Goal: Information Seeking & Learning: Find specific fact

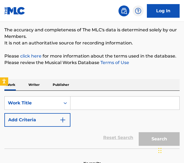
scroll to position [50, 0]
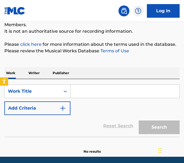
click at [146, 91] on input "Search Form" at bounding box center [124, 91] width 109 height 13
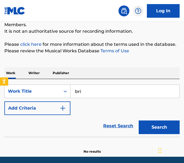
type input "[PERSON_NAME]"
click at [138, 120] on button "Search" at bounding box center [158, 127] width 41 height 14
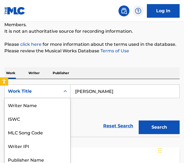
click at [64, 97] on div "Search Form" at bounding box center [65, 91] width 10 height 13
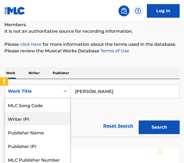
scroll to position [0, 0]
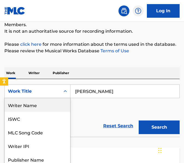
click at [45, 108] on div "Writer Name" at bounding box center [37, 105] width 65 height 14
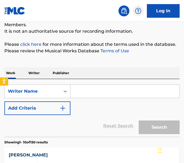
click at [125, 89] on input "Search Form" at bounding box center [124, 91] width 109 height 13
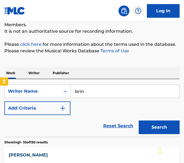
type input "[PERSON_NAME]"
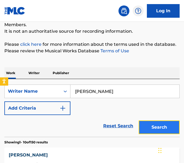
click at [155, 125] on button "Search" at bounding box center [158, 127] width 41 height 14
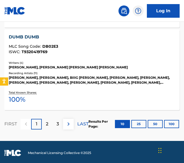
scroll to position [895, 0]
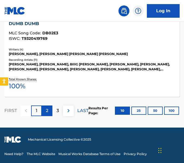
click at [48, 106] on div "2" at bounding box center [47, 110] width 11 height 11
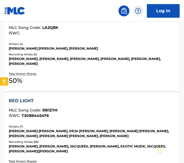
scroll to position [341, 0]
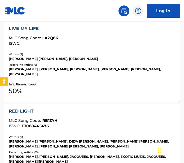
click at [171, 66] on div "Recording Artists ( 6 )" at bounding box center [92, 65] width 166 height 4
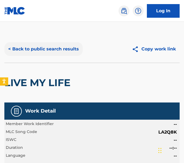
click at [36, 42] on button "< Back to public search results" at bounding box center [43, 49] width 78 height 14
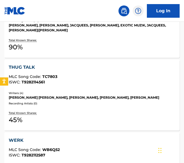
scroll to position [535, 0]
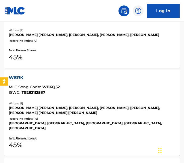
click at [168, 85] on div "MLC Song Code : WB6Q52" at bounding box center [92, 87] width 166 height 5
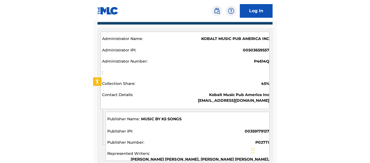
scroll to position [419, 0]
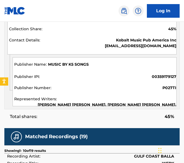
click at [157, 106] on span "[PERSON_NAME] [PERSON_NAME], [PERSON_NAME] [PERSON_NAME], [PERSON_NAME], [PERSO…" at bounding box center [107, 107] width 138 height 11
click at [176, 104] on span "[PERSON_NAME] [PERSON_NAME], [PERSON_NAME] [PERSON_NAME], [PERSON_NAME], [PERSO…" at bounding box center [107, 107] width 138 height 11
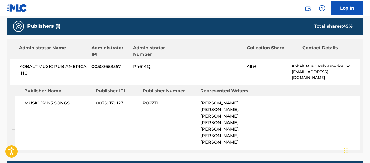
scroll to position [260, 0]
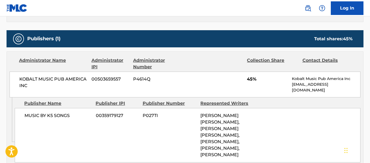
click at [207, 147] on span "[PERSON_NAME] [PERSON_NAME], [PERSON_NAME] [PERSON_NAME], [PERSON_NAME], [PERSO…" at bounding box center [220, 135] width 39 height 44
click at [266, 134] on div "MUSIC BY K5 SONGS 00359179127 P027TI [PERSON_NAME] [PERSON_NAME], [PERSON_NAME]…" at bounding box center [188, 135] width 346 height 54
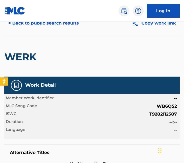
scroll to position [0, 0]
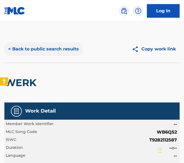
click at [35, 45] on button "< Back to public search results" at bounding box center [43, 49] width 78 height 14
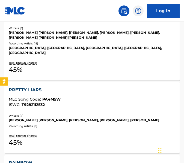
scroll to position [628, 0]
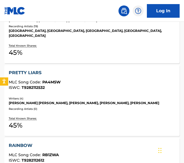
click at [122, 101] on div "[PERSON_NAME] [PERSON_NAME], [PERSON_NAME], [PERSON_NAME], [PERSON_NAME]" at bounding box center [92, 103] width 166 height 5
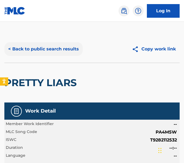
click at [78, 50] on button "< Back to public search results" at bounding box center [43, 49] width 78 height 14
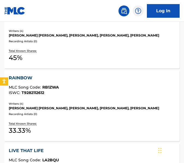
scroll to position [700, 0]
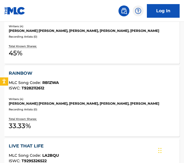
click at [94, 107] on div "Recording Artists ( 0 )" at bounding box center [92, 109] width 166 height 4
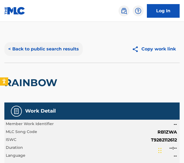
click at [48, 53] on button "< Back to public search results" at bounding box center [43, 49] width 78 height 14
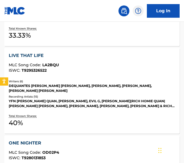
scroll to position [793, 0]
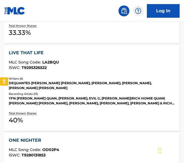
click at [88, 70] on div "LIVE THAT LIFE MLC Song Code : LA2BQU ISWC : T9295326522 Writers ( 6 ) DEQUANTE…" at bounding box center [91, 88] width 175 height 86
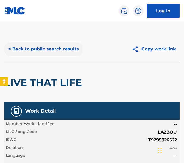
click at [36, 44] on button "< Back to public search results" at bounding box center [43, 49] width 78 height 14
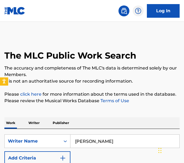
scroll to position [807, 0]
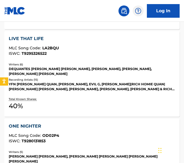
click at [65, 127] on div "ONE NIGHTER MLC Song Code : OD02P4 ISWC : T9280131853" at bounding box center [92, 133] width 166 height 20
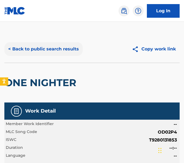
click at [67, 50] on button "< Back to public search results" at bounding box center [43, 49] width 78 height 14
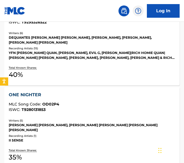
scroll to position [905, 0]
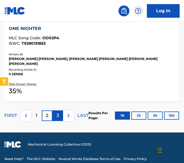
click at [59, 110] on div "3" at bounding box center [57, 115] width 11 height 11
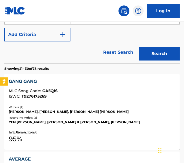
scroll to position [139, 0]
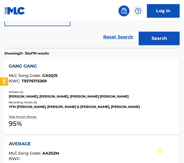
click at [81, 81] on div "ISWC : T9276175269" at bounding box center [92, 81] width 166 height 4
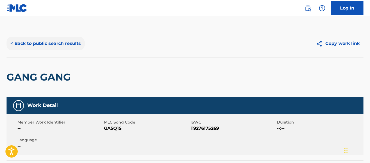
click at [38, 38] on button "< Back to public search results" at bounding box center [46, 44] width 78 height 14
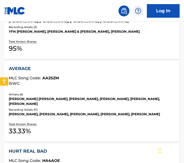
scroll to position [226, 0]
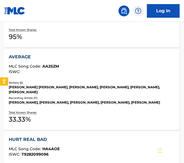
click at [113, 78] on div "AVERAGE MLC Song Code : AA2SZM ISWC : Writers ( 6 ) [PERSON_NAME] [PERSON_NAME]…" at bounding box center [91, 89] width 175 height 81
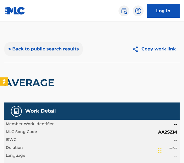
click at [68, 43] on button "< Back to public search results" at bounding box center [43, 49] width 78 height 14
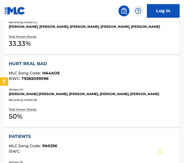
scroll to position [323, 0]
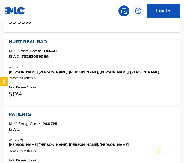
click at [95, 69] on div "[PERSON_NAME] [PERSON_NAME], [PERSON_NAME], [PERSON_NAME], [PERSON_NAME]" at bounding box center [92, 71] width 166 height 5
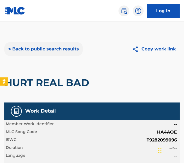
click at [18, 46] on button "< Back to public search results" at bounding box center [43, 49] width 78 height 14
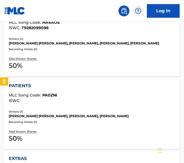
scroll to position [357, 0]
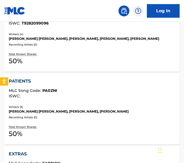
click at [67, 89] on div "MLC Song Code : PA0ZNI" at bounding box center [92, 91] width 166 height 5
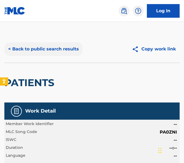
click at [46, 54] on button "< Back to public search results" at bounding box center [43, 49] width 78 height 14
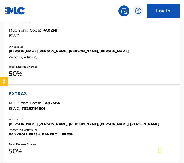
scroll to position [440, 0]
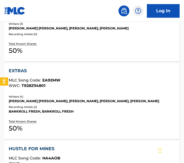
click at [61, 104] on div "Writers ( 4 ) [PERSON_NAME] [PERSON_NAME], [PERSON_NAME], [PERSON_NAME], [PERSO…" at bounding box center [92, 104] width 166 height 19
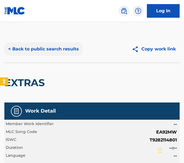
click at [39, 52] on button "< Back to public search results" at bounding box center [43, 49] width 78 height 14
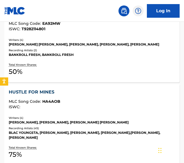
scroll to position [505, 0]
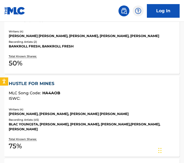
click at [72, 104] on div "HUSTLE FOR MINES MLC Song Code : HA4AOB ISWC : Writers ( 4 ) [PERSON_NAME], [PE…" at bounding box center [91, 116] width 175 height 81
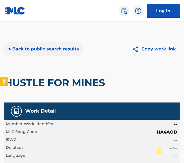
click at [54, 51] on button "< Back to public search results" at bounding box center [43, 49] width 78 height 14
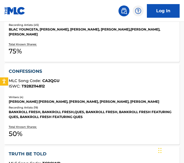
scroll to position [601, 0]
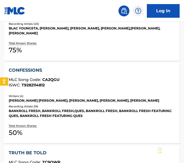
click at [81, 104] on div "Recording Artists ( 19 )" at bounding box center [92, 106] width 166 height 4
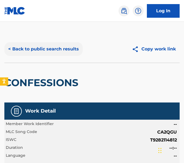
click at [71, 49] on button "< Back to public search results" at bounding box center [43, 49] width 78 height 14
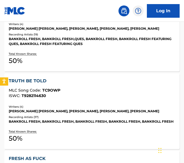
scroll to position [692, 0]
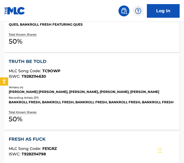
click at [111, 103] on div "BANKROLL FRESH, BANKROLL FRESH, BANKROLL FRESH, BANKROLL FRESH, BANKROLL FRESH" at bounding box center [92, 102] width 166 height 5
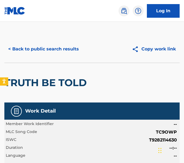
click at [54, 42] on div "< Back to public search results Copy work link" at bounding box center [91, 48] width 175 height 27
click at [53, 45] on button "< Back to public search results" at bounding box center [43, 49] width 78 height 14
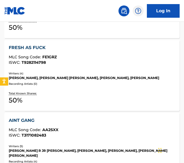
scroll to position [784, 0]
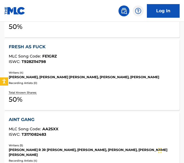
click at [79, 84] on div "Recording Artists ( 0 )" at bounding box center [92, 83] width 166 height 4
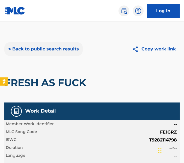
click at [58, 51] on button "< Back to public search results" at bounding box center [43, 49] width 78 height 14
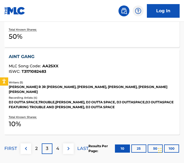
scroll to position [848, 0]
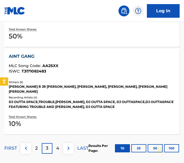
click at [82, 110] on div "AINT GANG MLC Song Code : AA2SXX ISWC : T3171082483 Writers ( 5 ) [PERSON_NAME]…" at bounding box center [91, 92] width 175 height 86
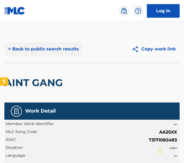
click at [44, 53] on button "< Back to public search results" at bounding box center [43, 49] width 78 height 14
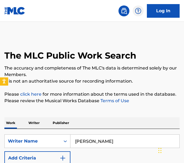
scroll to position [862, 0]
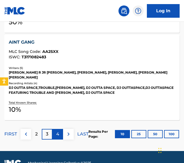
click at [56, 131] on p "4" at bounding box center [57, 134] width 3 height 7
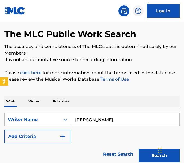
scroll to position [107, 0]
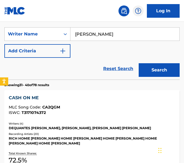
click at [77, 106] on div "MLC Song Code : CA2QGM" at bounding box center [92, 107] width 166 height 5
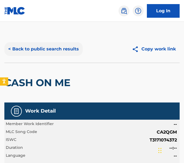
click at [65, 47] on button "< Back to public search results" at bounding box center [43, 49] width 78 height 14
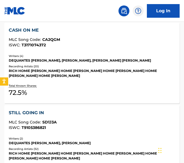
scroll to position [189, 0]
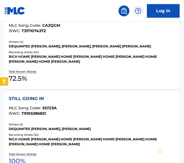
click at [84, 117] on div "STILL GOING IN MLC Song Code : SD1J3A ISWC : T9105386821" at bounding box center [92, 106] width 166 height 23
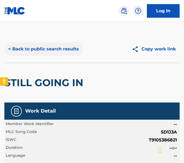
click at [38, 47] on button "< Back to public search results" at bounding box center [43, 49] width 78 height 14
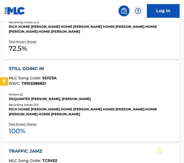
scroll to position [293, 0]
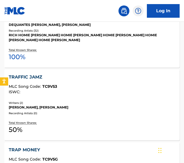
click at [59, 91] on div "ISWC :" at bounding box center [92, 92] width 166 height 4
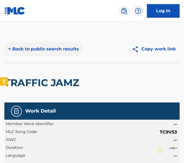
click at [68, 49] on button "< Back to public search results" at bounding box center [43, 49] width 78 height 14
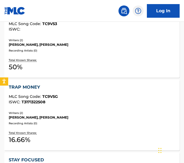
scroll to position [372, 0]
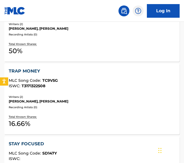
click at [74, 95] on div "TRAP MONEY MLC Song Code : TC9V5G ISWC : T3171322508 Writers ( 2 ) [PERSON_NAME…" at bounding box center [91, 98] width 175 height 71
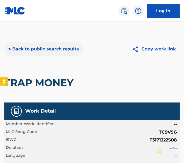
click at [75, 54] on button "< Back to public search results" at bounding box center [43, 49] width 78 height 14
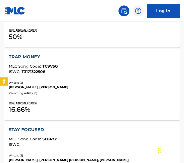
click at [68, 136] on div "STAY FOCUSED MLC Song Code : SD147Y ISWC :" at bounding box center [92, 136] width 166 height 20
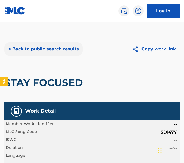
click at [75, 52] on button "< Back to public search results" at bounding box center [43, 49] width 78 height 14
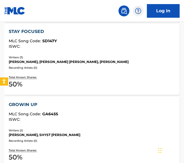
scroll to position [484, 0]
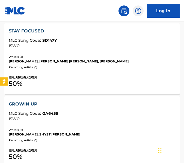
click at [92, 111] on div "GROWIN UP MLC Song Code : GA645S ISWC :" at bounding box center [92, 111] width 166 height 20
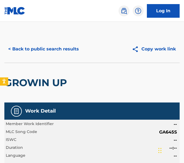
click at [97, 107] on div "Work Detail" at bounding box center [91, 110] width 175 height 17
click at [68, 53] on button "< Back to public search results" at bounding box center [43, 49] width 78 height 14
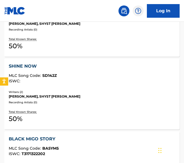
scroll to position [608, 0]
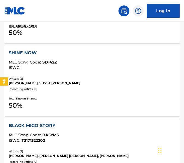
click at [102, 84] on div "[PERSON_NAME], SHYST [PERSON_NAME]" at bounding box center [92, 83] width 166 height 5
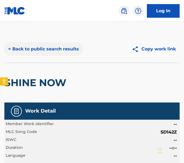
click at [55, 55] on button "< Back to public search results" at bounding box center [43, 49] width 78 height 14
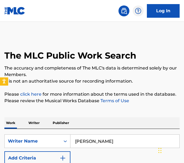
scroll to position [622, 0]
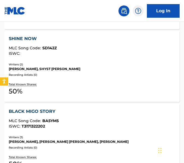
click at [74, 119] on div "MLC Song Code : BA5YM5" at bounding box center [92, 121] width 166 height 5
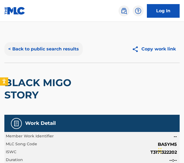
click at [64, 46] on button "< Back to public search results" at bounding box center [43, 49] width 78 height 14
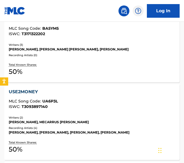
scroll to position [716, 0]
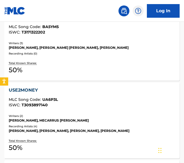
click at [94, 113] on div "USE2MONEY MLC Song Code : UA6P3L ISWC : T3093897140 Writers ( 2 ) [PERSON_NAME]…" at bounding box center [91, 121] width 175 height 76
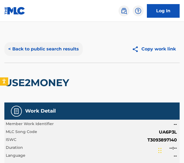
click at [41, 56] on button "< Back to public search results" at bounding box center [43, 49] width 78 height 14
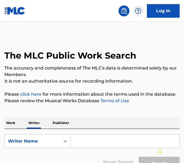
drag, startPoint x: 0, startPoint y: 0, endPoint x: 96, endPoint y: 140, distance: 169.3
click at [96, 140] on input "Search Form" at bounding box center [124, 141] width 109 height 13
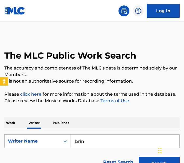
type input "[PERSON_NAME]"
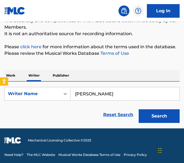
scroll to position [48, 0]
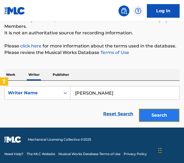
click at [157, 118] on button "Search" at bounding box center [158, 115] width 41 height 14
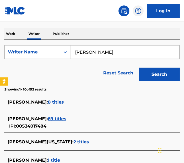
scroll to position [107, 0]
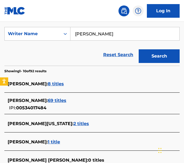
click at [54, 102] on span "69 titles" at bounding box center [57, 100] width 19 height 5
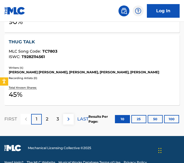
scroll to position [885, 0]
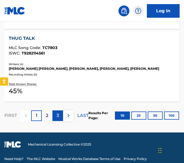
click at [57, 112] on p "3" at bounding box center [57, 115] width 2 height 7
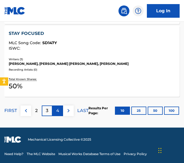
click at [57, 110] on p "4" at bounding box center [57, 110] width 3 height 7
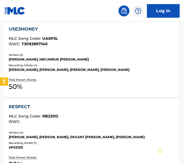
scroll to position [428, 0]
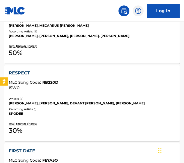
click at [71, 89] on div "ISWC :" at bounding box center [92, 88] width 166 height 4
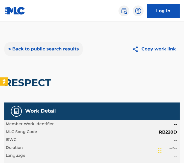
click at [65, 54] on button "< Back to public search results" at bounding box center [43, 49] width 78 height 14
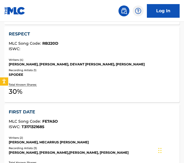
scroll to position [473, 0]
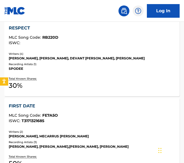
click at [80, 119] on div "ISWC : T3171321685" at bounding box center [92, 121] width 166 height 4
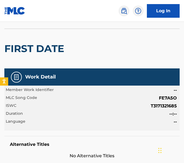
scroll to position [35, 0]
